Goal: Find specific page/section: Find specific page/section

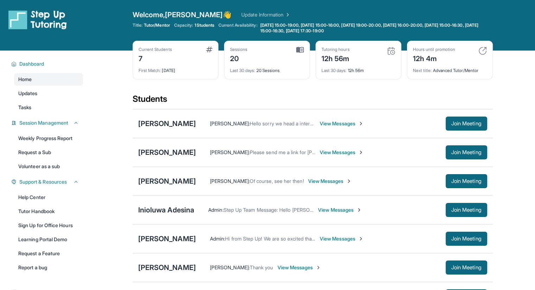
click at [129, 84] on main "Current Students 7 First Match : [DATE] Sessions 20 Last 30 days : 20 Sessions …" at bounding box center [312, 229] width 445 height 356
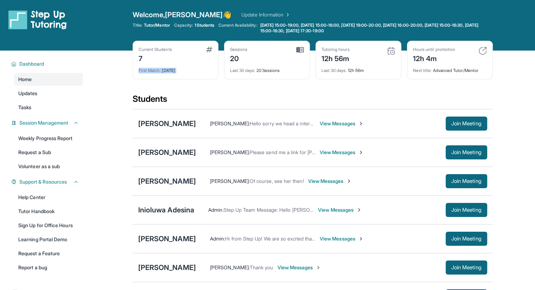
click at [129, 84] on main "Current Students 7 First Match : [DATE] Sessions 20 Last 30 days : 20 Sessions …" at bounding box center [312, 229] width 445 height 356
click at [242, 40] on div "Welcome, [PERSON_NAME] 👋 Update Information Title: Tutor/Mentor Capacity: 1 Stu…" at bounding box center [312, 25] width 360 height 31
